Goal: Information Seeking & Learning: Learn about a topic

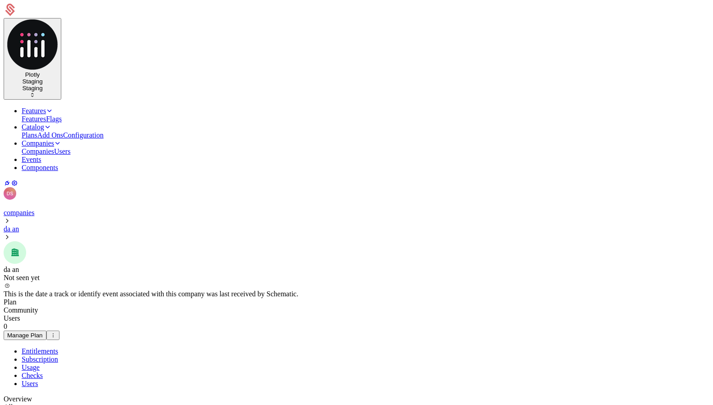
click at [41, 155] on link "Events" at bounding box center [32, 159] width 20 height 8
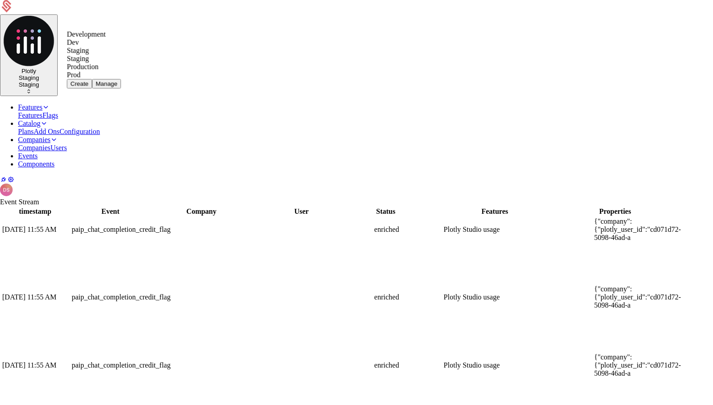
click at [121, 46] on div "Development Dev" at bounding box center [94, 38] width 54 height 16
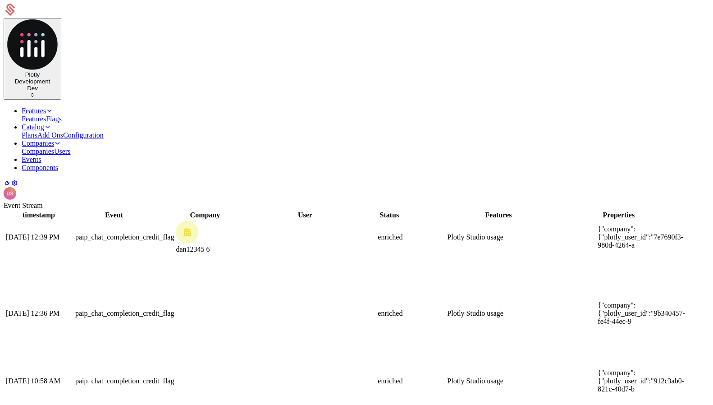
click at [325, 220] on td at bounding box center [326, 236] width 100 height 33
drag, startPoint x: 465, startPoint y: 380, endPoint x: 441, endPoint y: 281, distance: 101.9
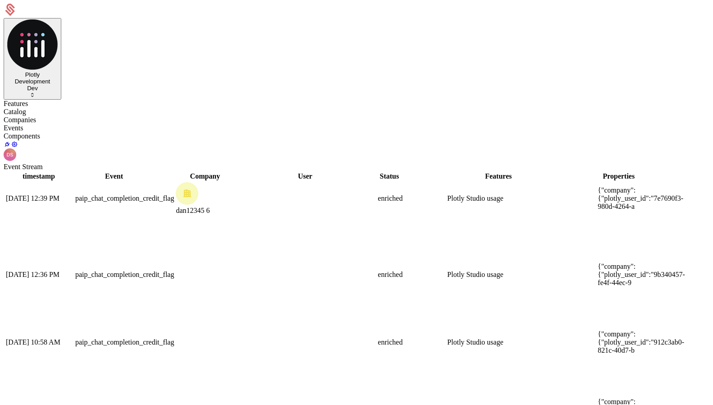
scroll to position [0, 21]
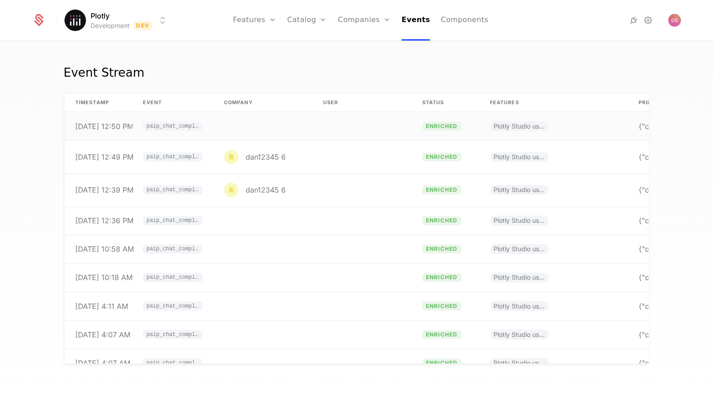
click at [293, 131] on td at bounding box center [262, 126] width 99 height 28
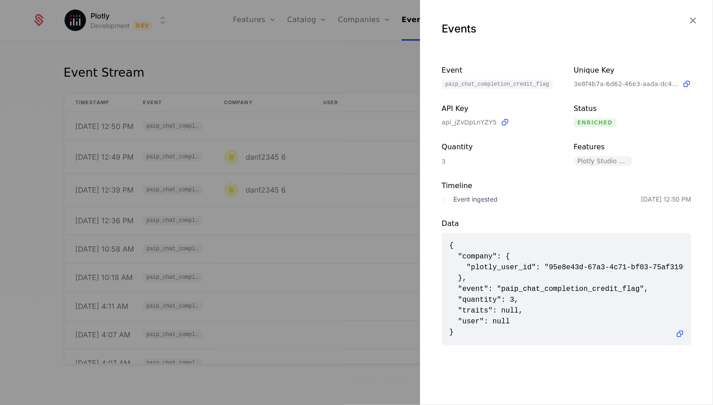
click at [287, 129] on div at bounding box center [356, 202] width 713 height 405
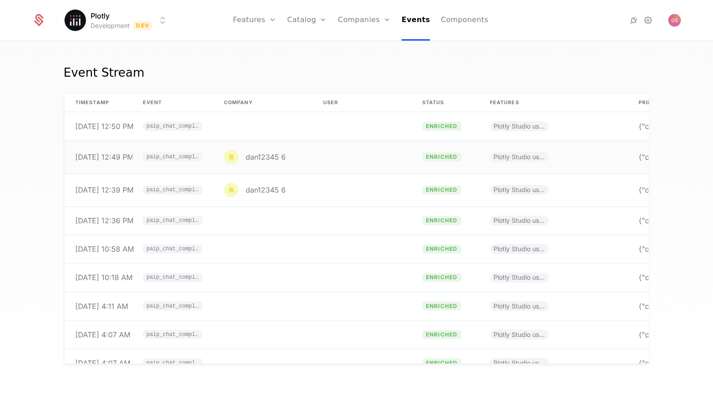
click at [261, 161] on div "dan12345 6" at bounding box center [255, 157] width 62 height 14
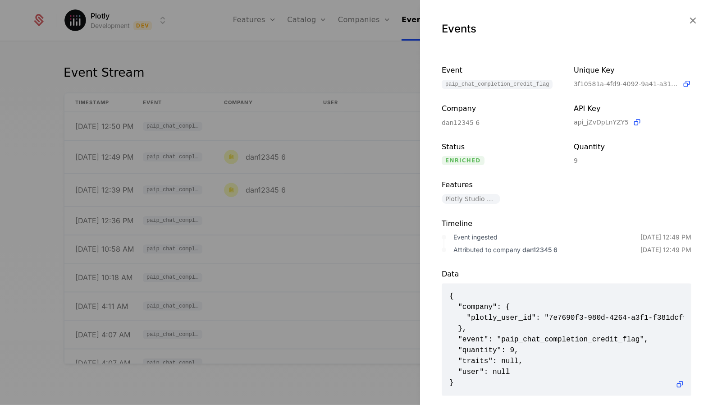
click at [261, 146] on div at bounding box center [356, 202] width 713 height 405
